Goal: Task Accomplishment & Management: Use online tool/utility

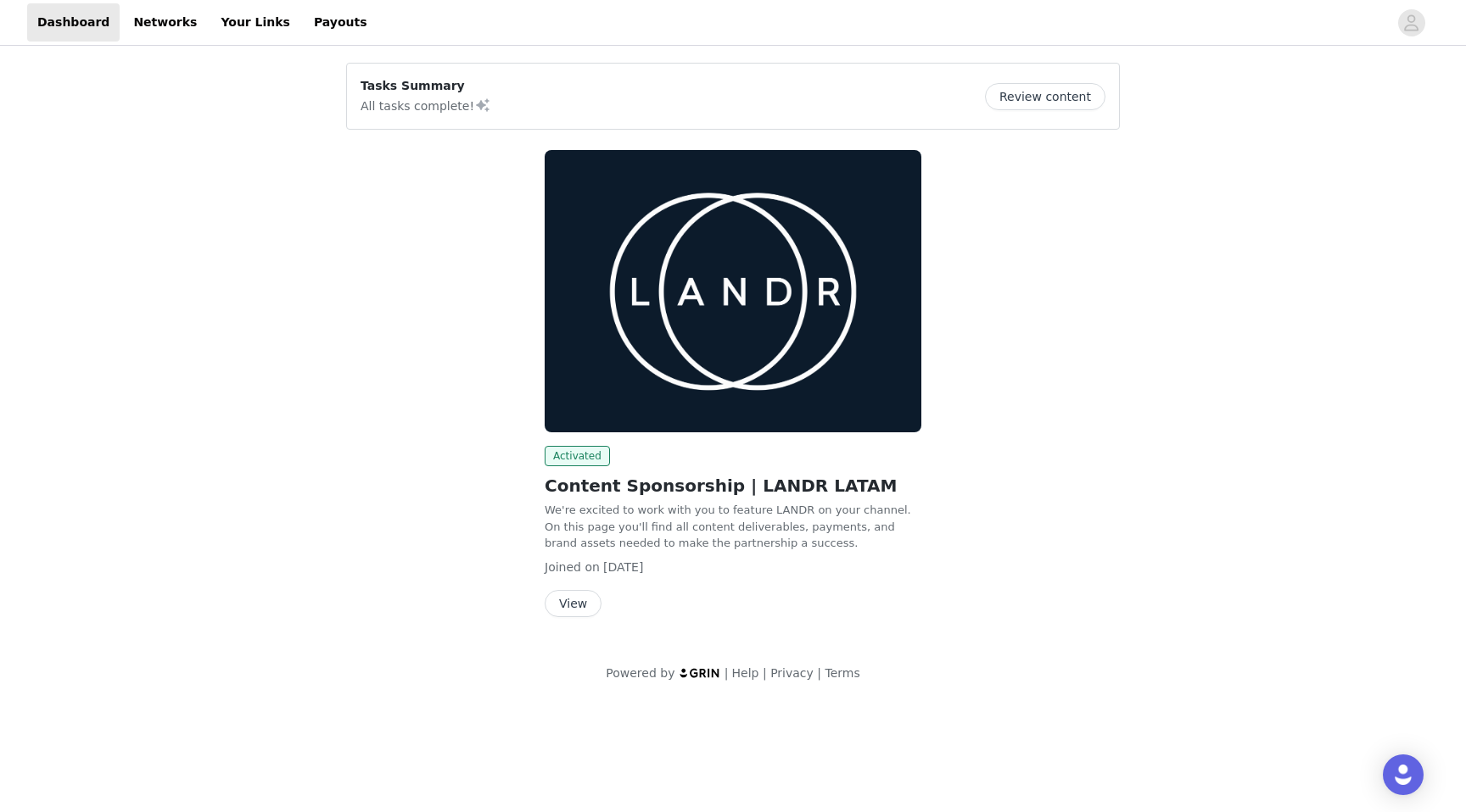
click at [580, 602] on button "View" at bounding box center [572, 604] width 57 height 27
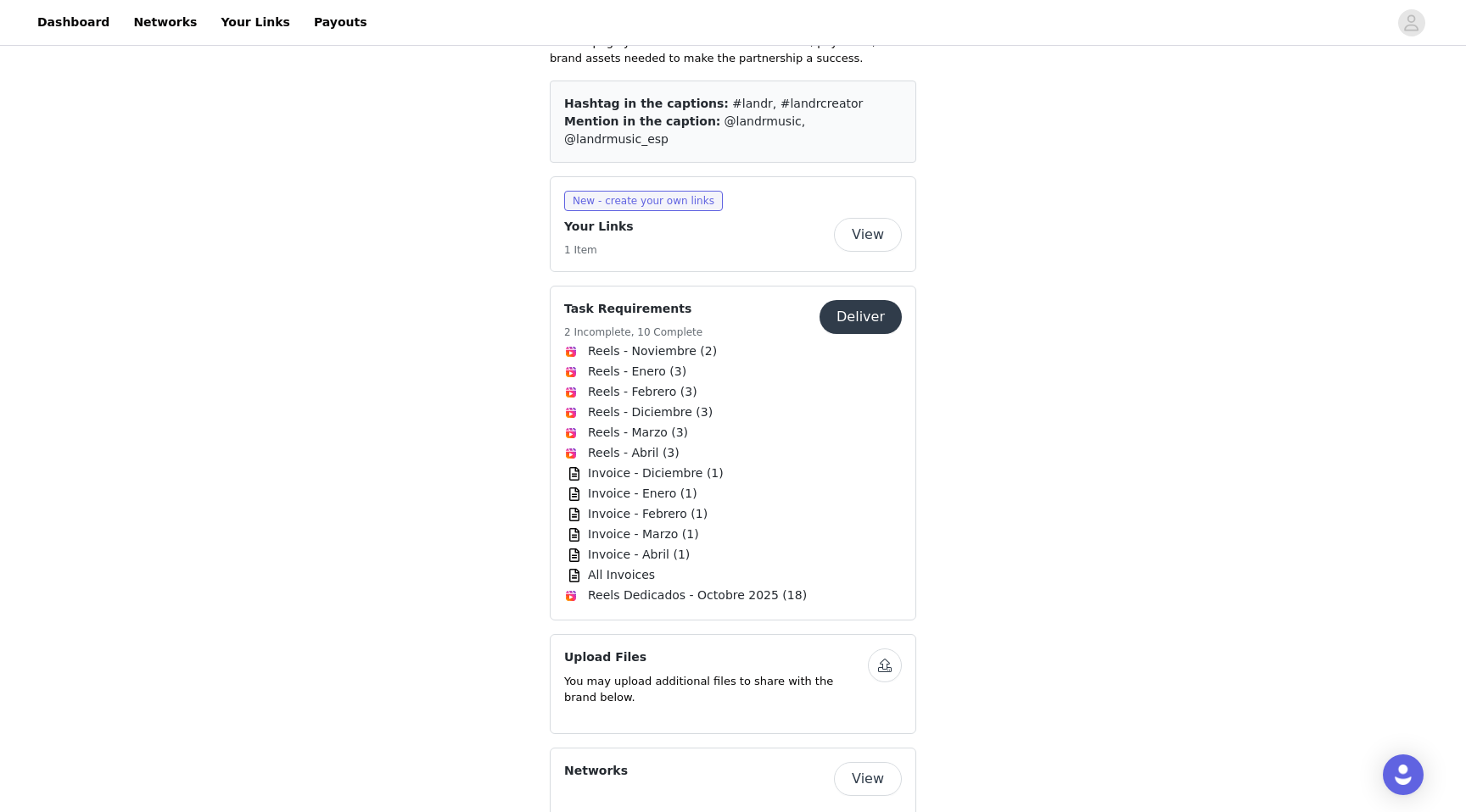
scroll to position [562, 0]
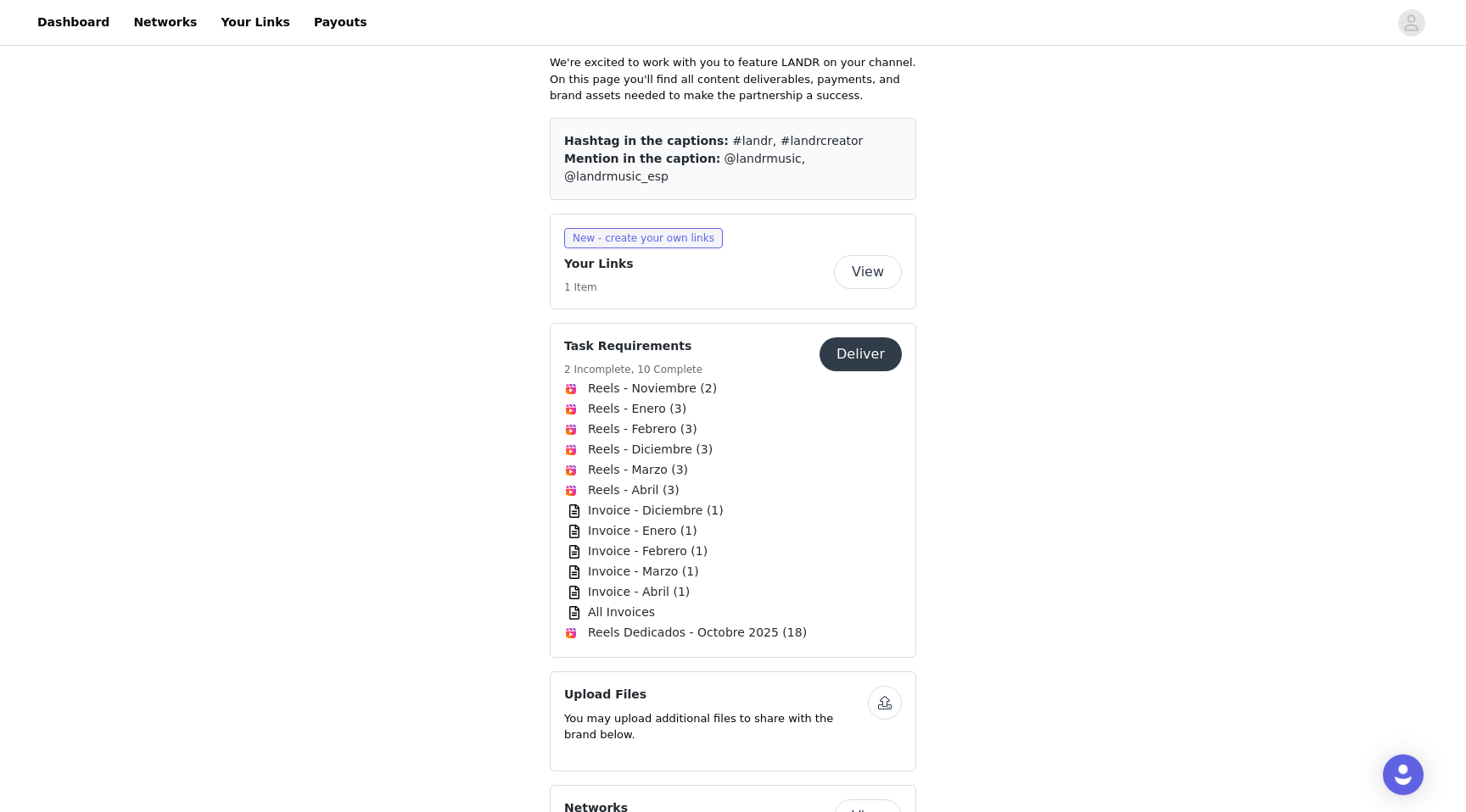
click at [858, 338] on button "Deliver" at bounding box center [860, 354] width 82 height 34
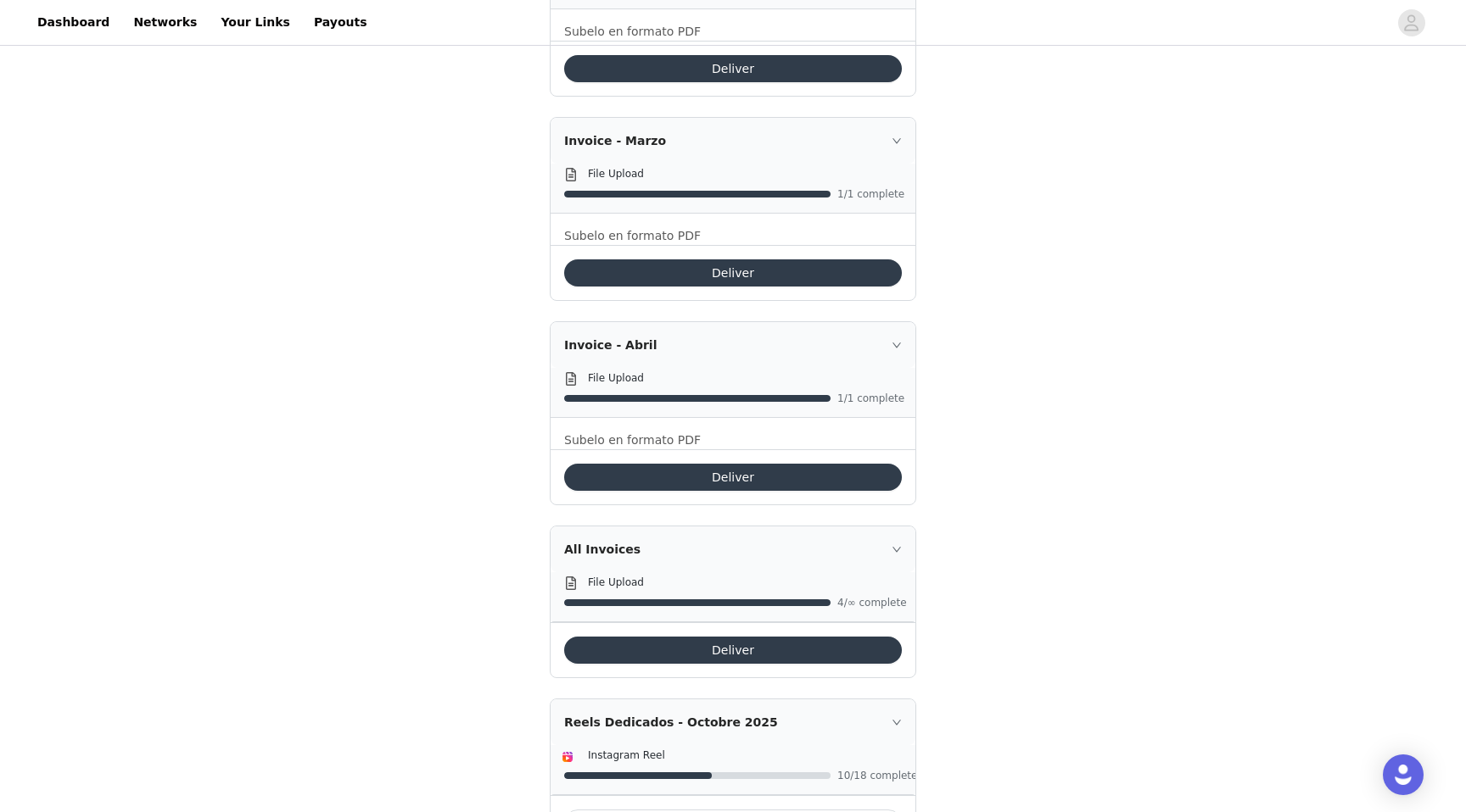
scroll to position [2655, 0]
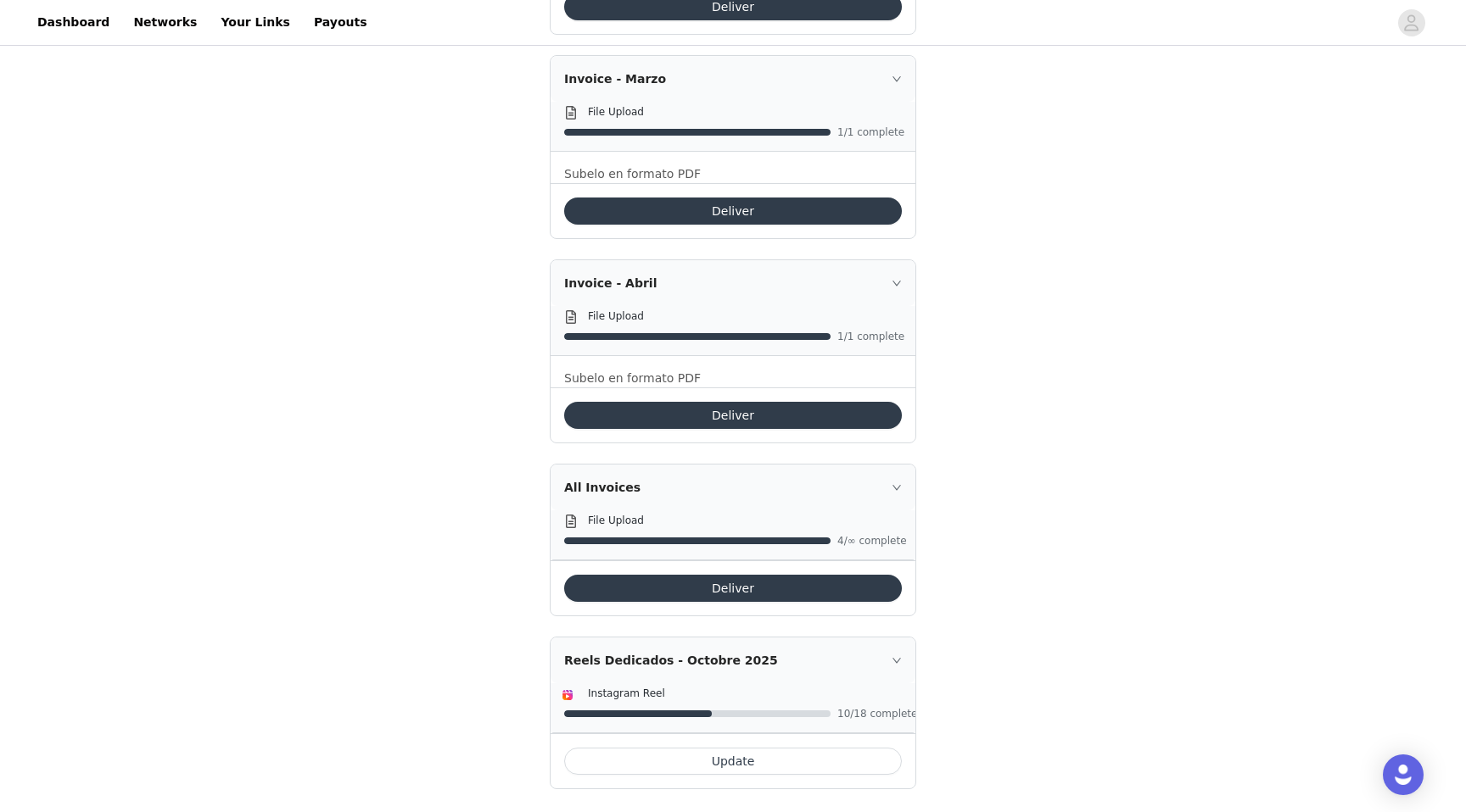
click at [869, 657] on div "Reels Dedicados - Octobre 2025" at bounding box center [733, 660] width 365 height 45
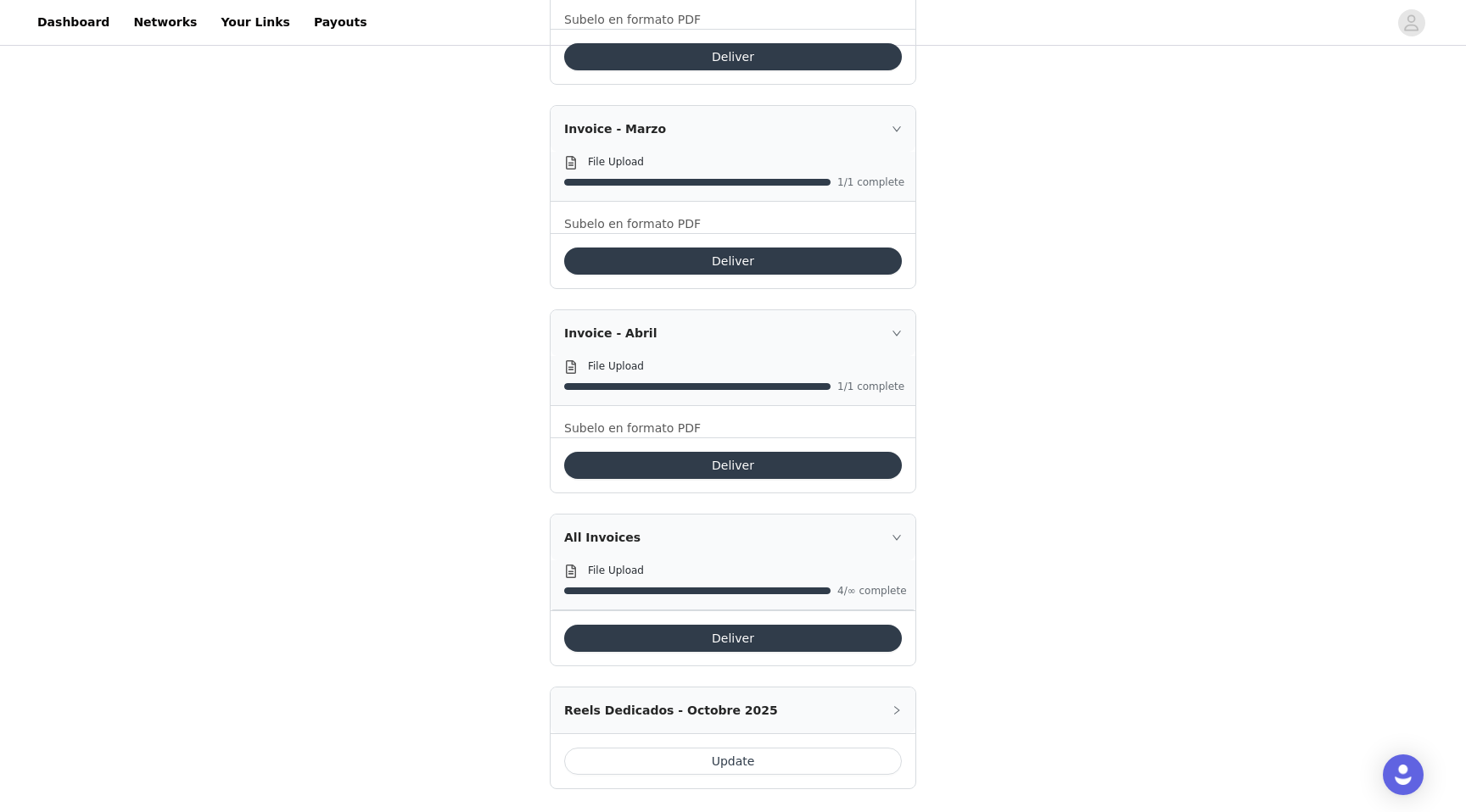
click at [837, 687] on div "Reels Dedicados - Octobre 2025" at bounding box center [733, 710] width 365 height 45
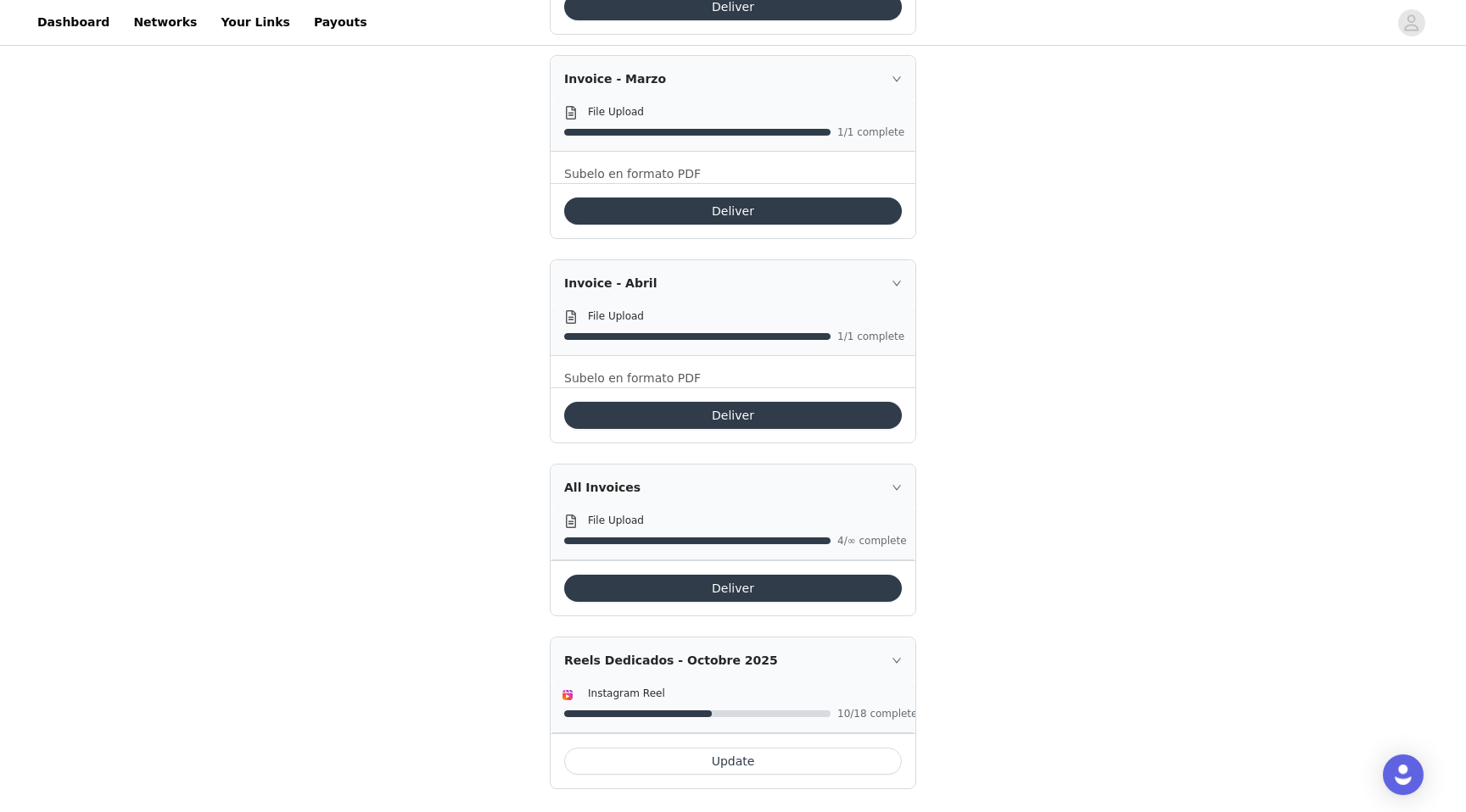
click at [745, 747] on button "Update" at bounding box center [732, 761] width 338 height 27
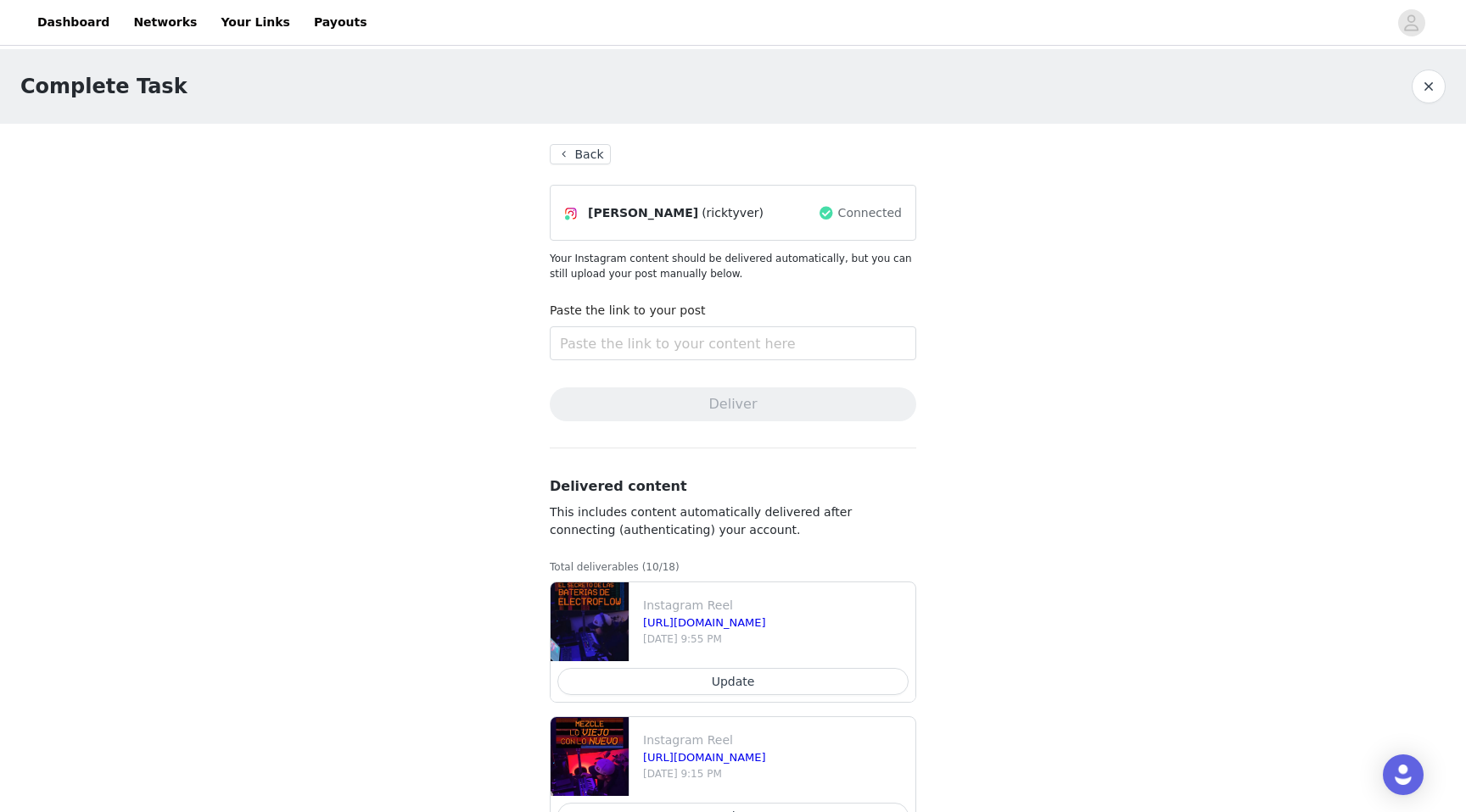
click at [568, 148] on button "Back" at bounding box center [580, 154] width 61 height 20
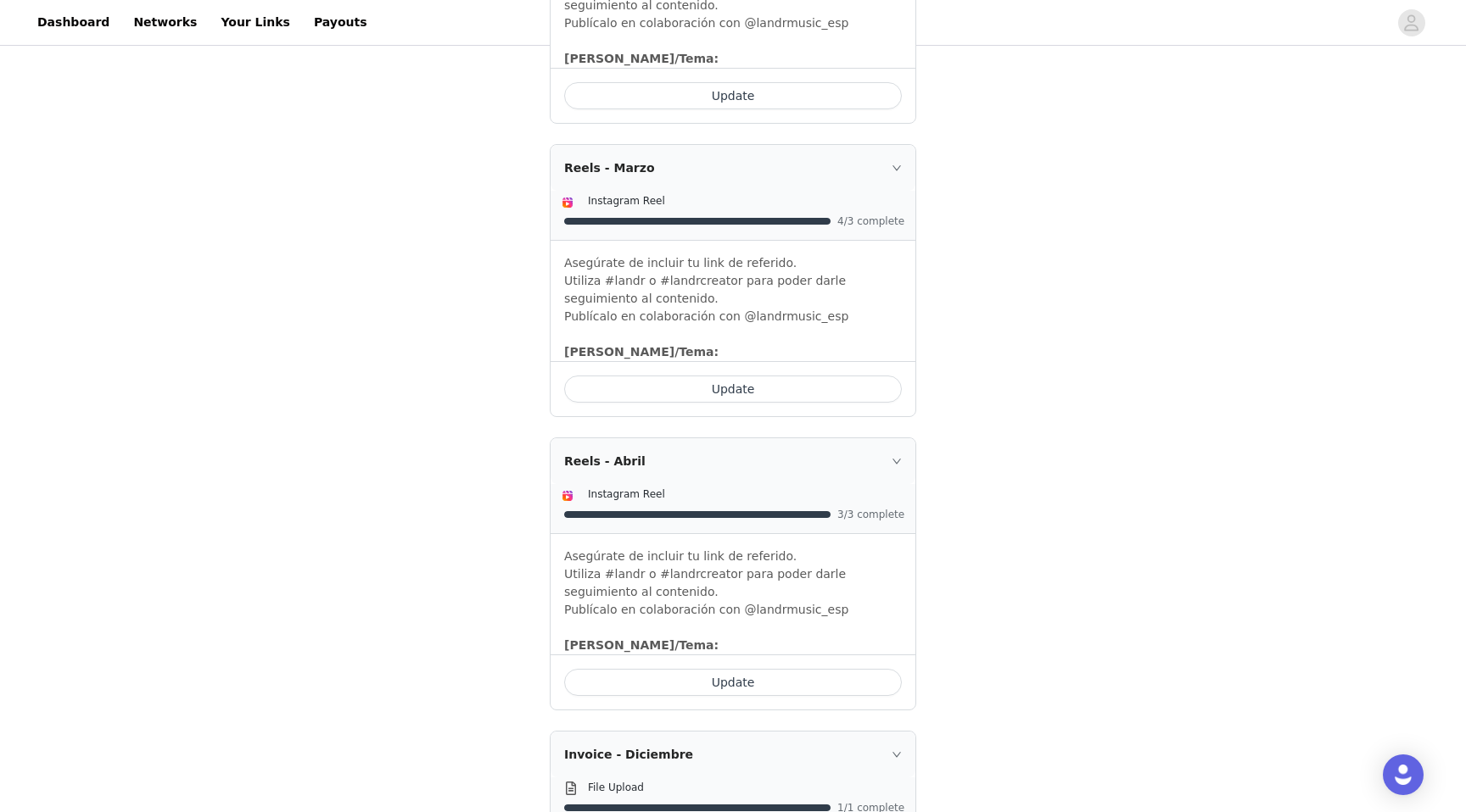
scroll to position [1479, 0]
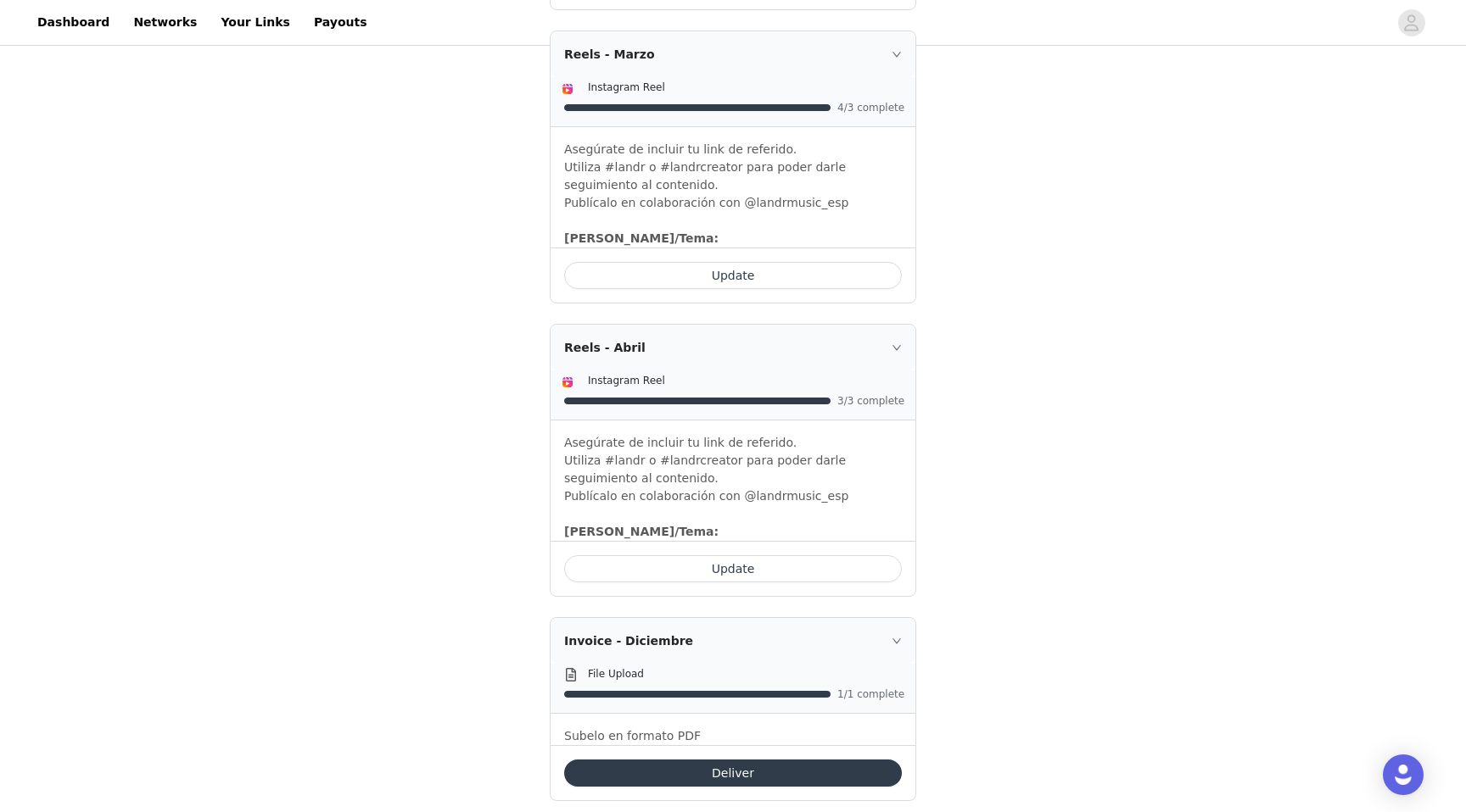
click at [720, 556] on button "Update" at bounding box center [732, 569] width 338 height 27
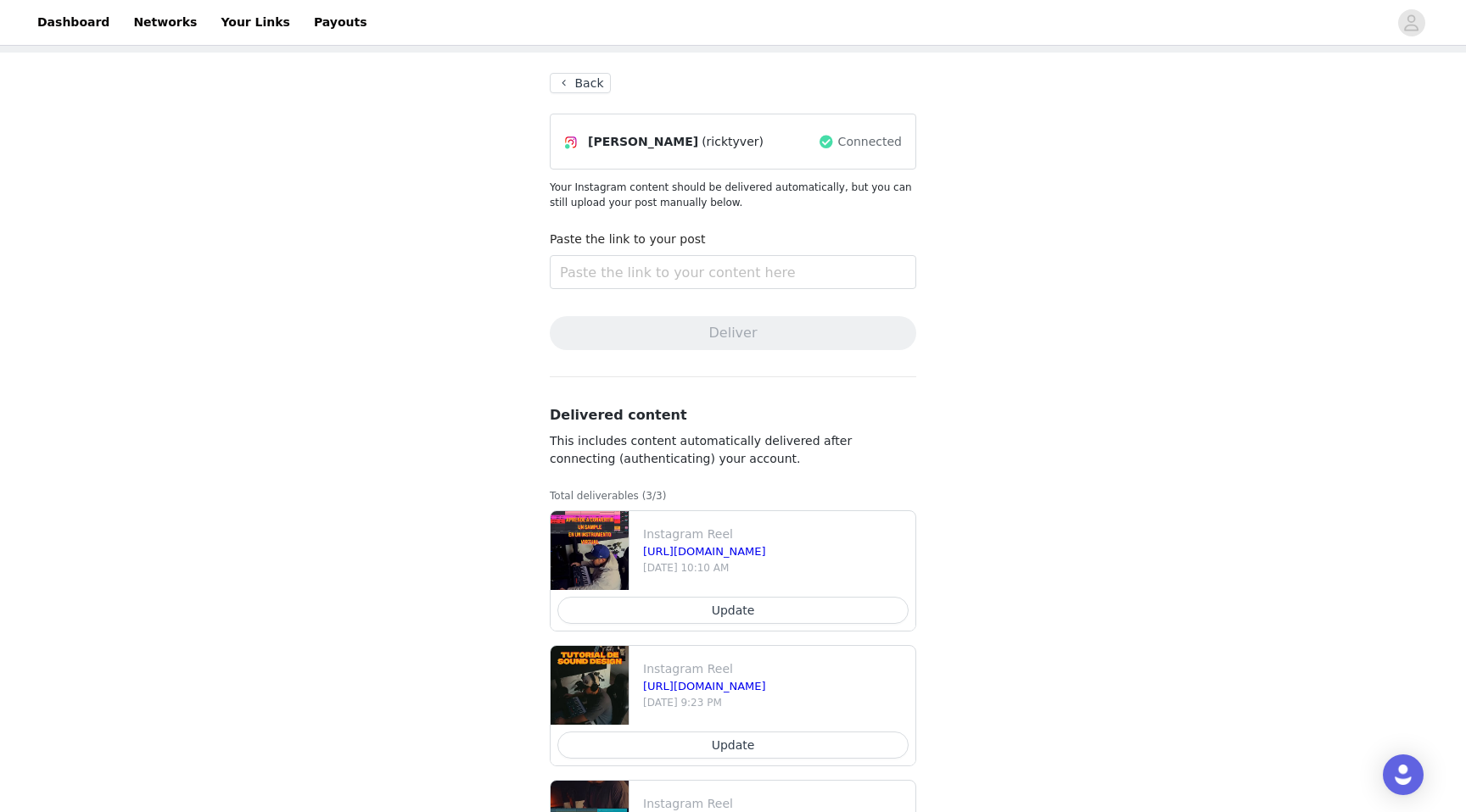
scroll to position [194, 0]
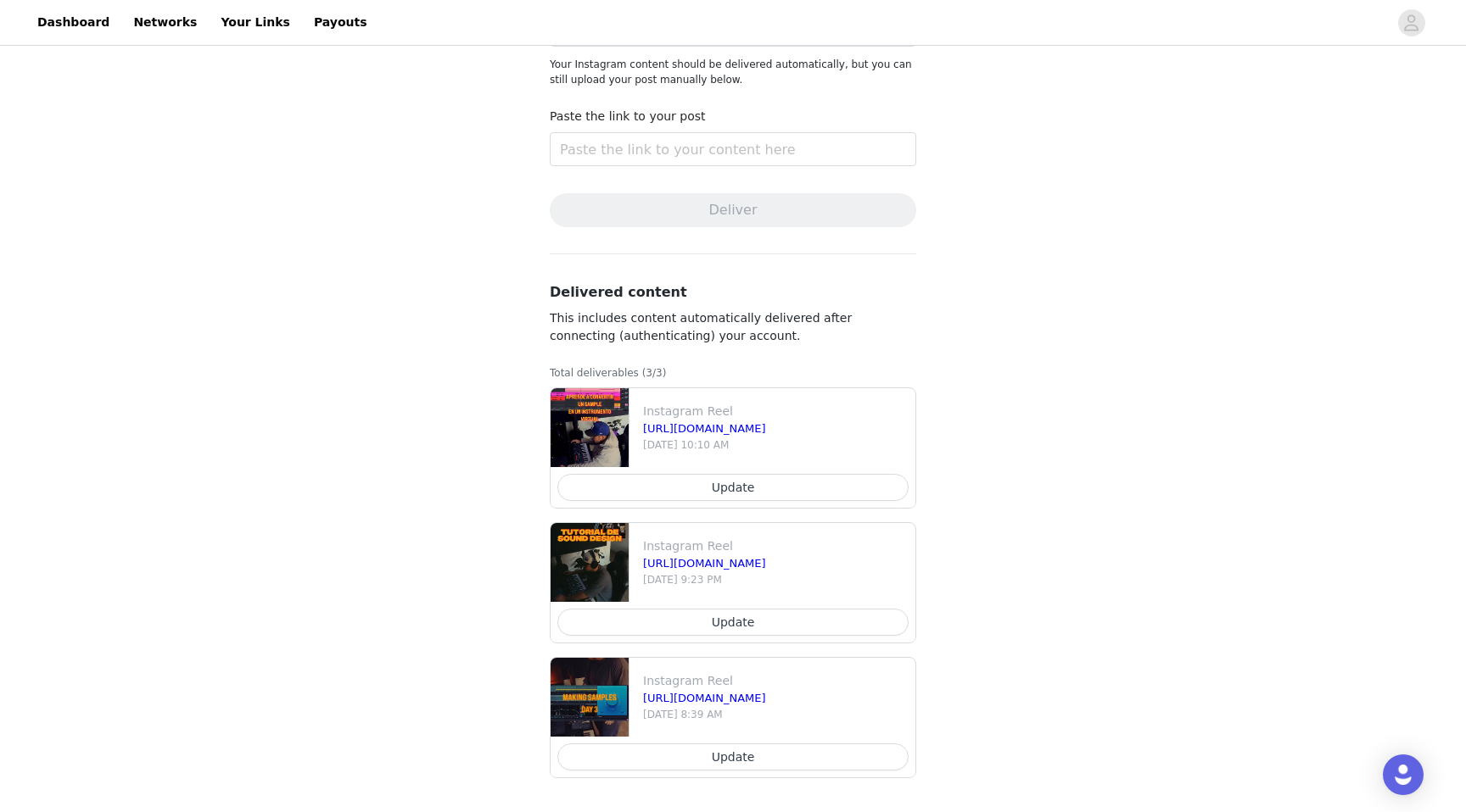
drag, startPoint x: 646, startPoint y: 447, endPoint x: 766, endPoint y: 453, distance: 120.1
click at [765, 451] on p "[DATE] 10:10 AM" at bounding box center [776, 445] width 265 height 15
drag, startPoint x: 645, startPoint y: 445, endPoint x: 759, endPoint y: 448, distance: 114.0
click at [759, 448] on p "[DATE] 10:10 AM" at bounding box center [776, 445] width 265 height 15
click at [767, 448] on p "[DATE] 10:10 AM" at bounding box center [776, 445] width 265 height 15
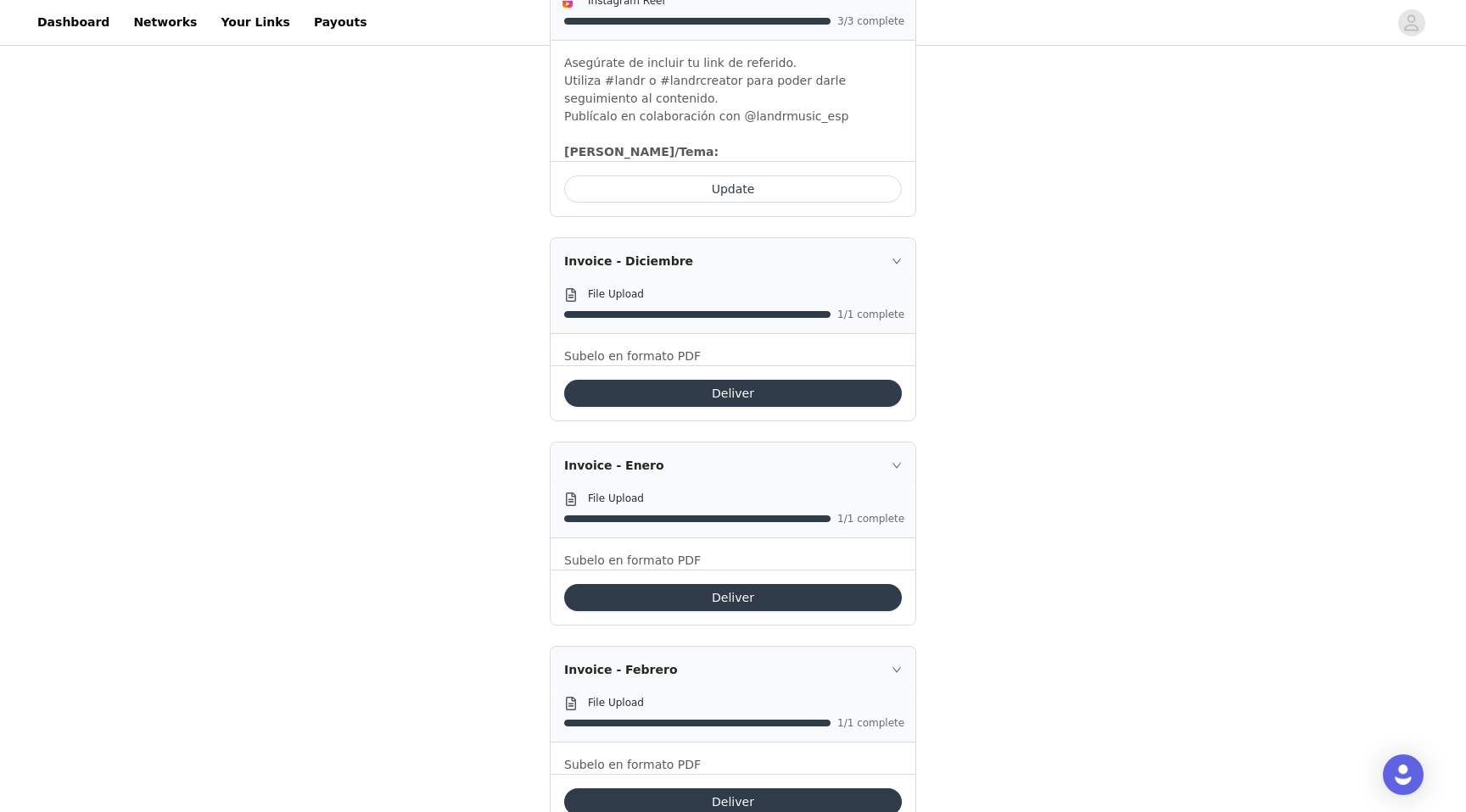
scroll to position [2655, 0]
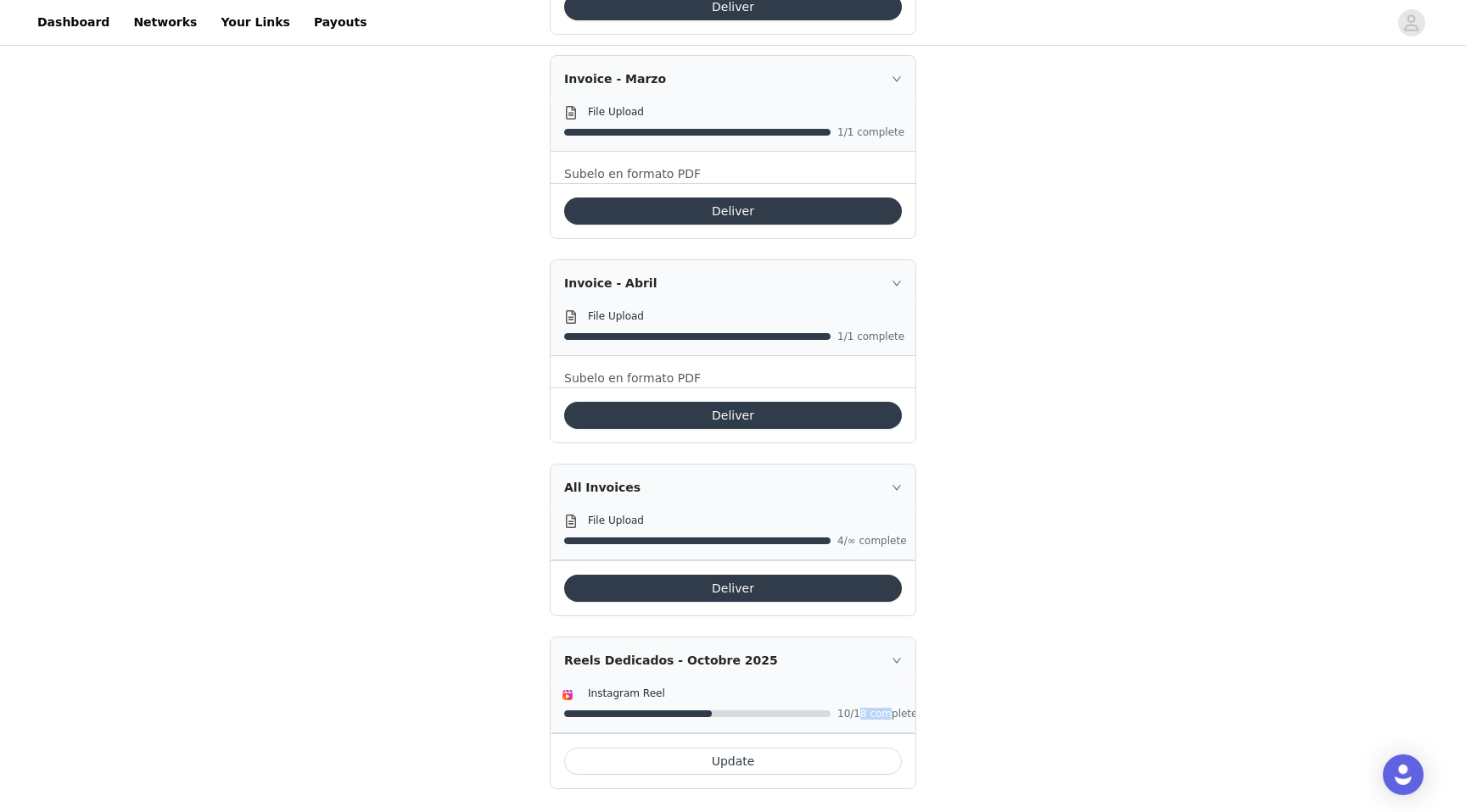
drag, startPoint x: 860, startPoint y: 699, endPoint x: 892, endPoint y: 698, distance: 32.0
click at [891, 709] on span "10/18 complete" at bounding box center [871, 714] width 68 height 10
